Goal: Entertainment & Leisure: Consume media (video, audio)

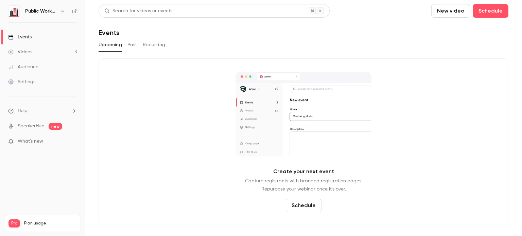
click at [42, 53] on link "Videos 3" at bounding box center [42, 52] width 85 height 15
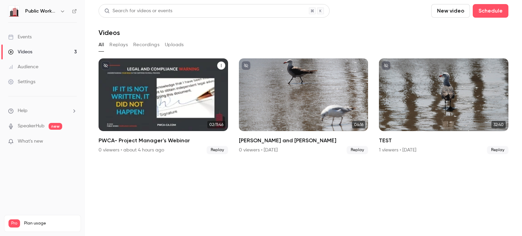
click at [140, 92] on div "Public Works Compliance Advisors, Inc. M [DATE] PWCA- Project Manager's Webinar" at bounding box center [163, 94] width 129 height 73
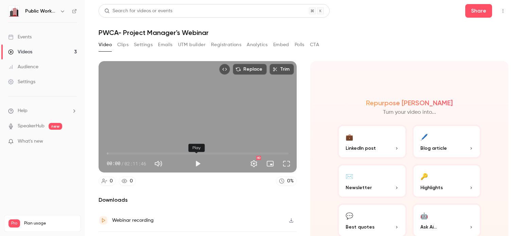
click at [199, 162] on button "Play" at bounding box center [198, 164] width 14 height 14
click at [167, 153] on span "44:28" at bounding box center [198, 153] width 182 height 11
click at [192, 152] on span "44:31" at bounding box center [198, 153] width 182 height 11
click at [197, 153] on span "01:02:45" at bounding box center [198, 153] width 182 height 11
click at [211, 151] on span "01:06:31" at bounding box center [198, 153] width 182 height 11
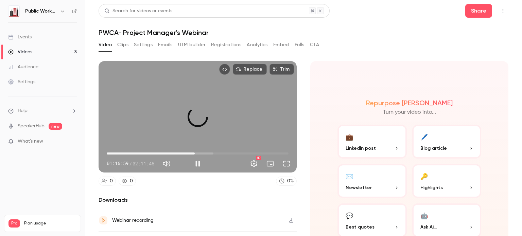
click at [193, 152] on span "01:03:42" at bounding box center [198, 153] width 182 height 11
click at [181, 151] on span "54:58" at bounding box center [198, 153] width 182 height 11
click at [186, 152] on span "58:28" at bounding box center [198, 153] width 182 height 11
click at [200, 153] on span "01:08:27" at bounding box center [198, 153] width 182 height 11
click at [160, 149] on span "01:08:28" at bounding box center [198, 153] width 182 height 11
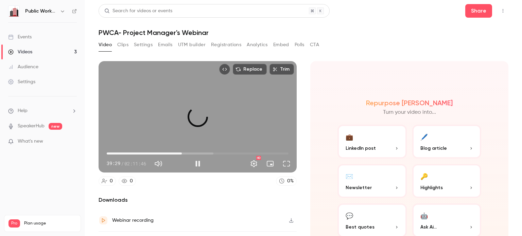
click at [181, 152] on span "54:28" at bounding box center [198, 153] width 182 height 11
click at [181, 153] on span "54:28" at bounding box center [182, 154] width 2 height 2
click at [190, 151] on span "01:01:28" at bounding box center [198, 153] width 182 height 11
click at [202, 153] on span "01:10:27" at bounding box center [198, 153] width 182 height 11
click at [214, 151] on span "01:10:33" at bounding box center [198, 153] width 182 height 11
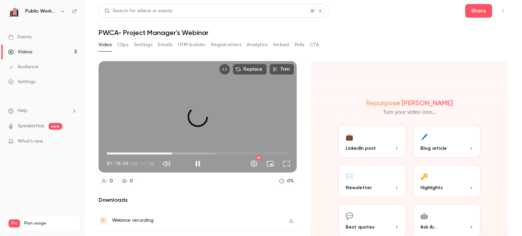
click at [171, 149] on span "47:28" at bounding box center [198, 153] width 182 height 11
click at [178, 149] on span "47:30" at bounding box center [198, 153] width 182 height 11
click at [185, 152] on span "57:28" at bounding box center [198, 153] width 182 height 11
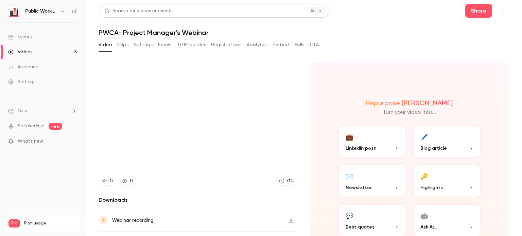
click at [375, 38] on div "Search for videos or events Share PWCA- Project Manager's Webinar Video Clips S…" at bounding box center [304, 118] width 410 height 228
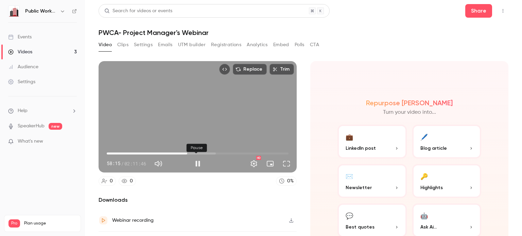
click at [196, 163] on button "Pause" at bounding box center [198, 164] width 14 height 14
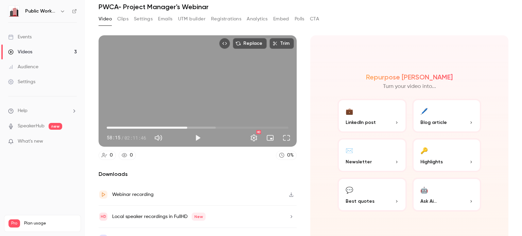
scroll to position [34, 0]
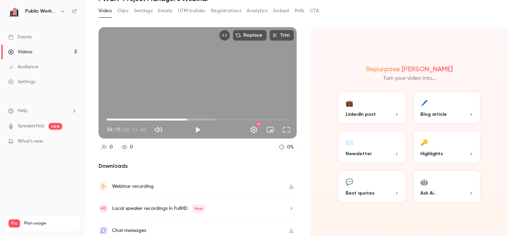
click at [288, 186] on icon "button" at bounding box center [290, 186] width 5 height 5
type input "******"
